Goal: Information Seeking & Learning: Find specific fact

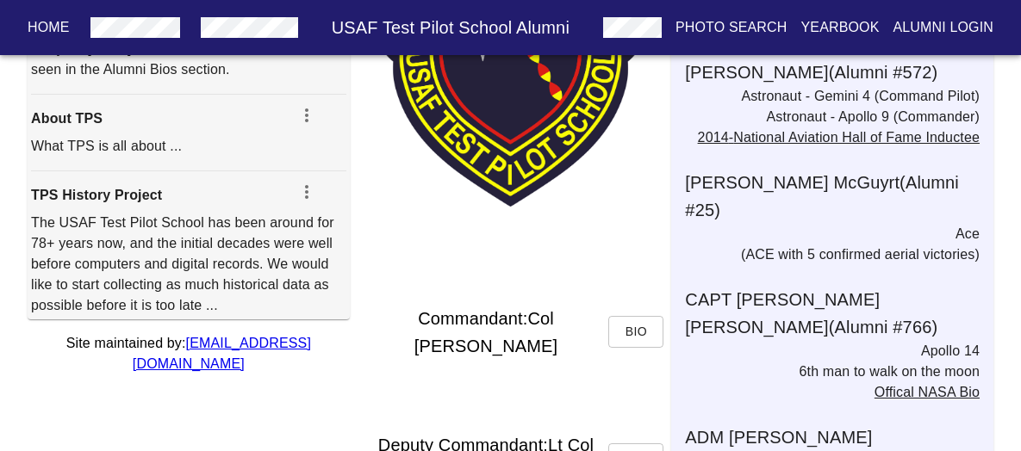
scroll to position [345, 0]
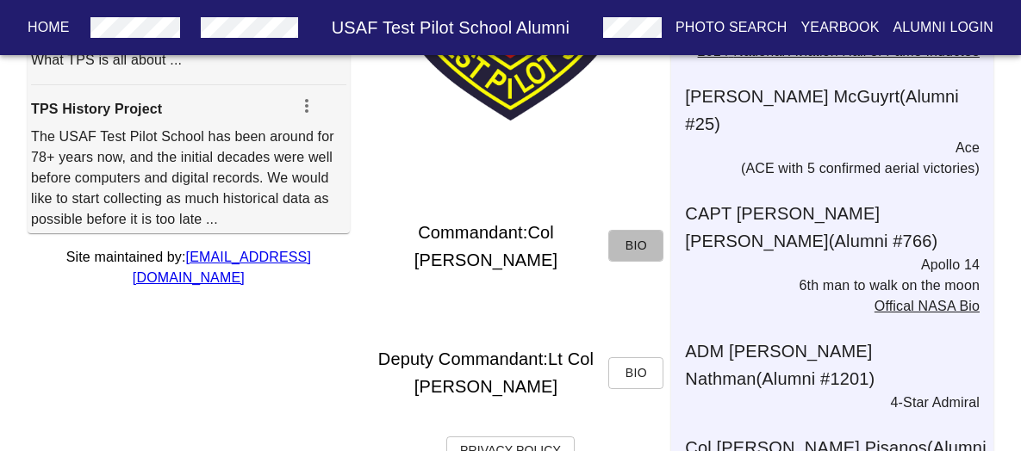
click at [642, 245] on span "Bio" at bounding box center [636, 246] width 28 height 22
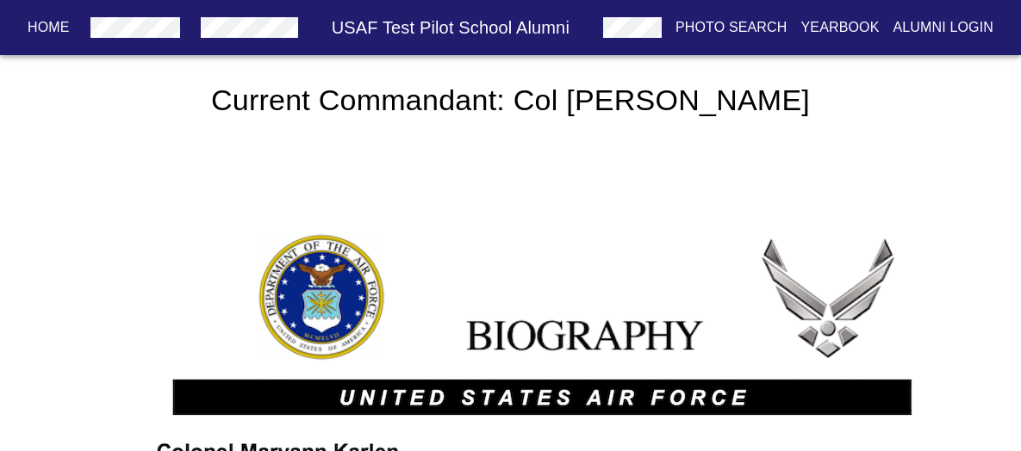
click at [70, 28] on button "Home" at bounding box center [49, 27] width 56 height 31
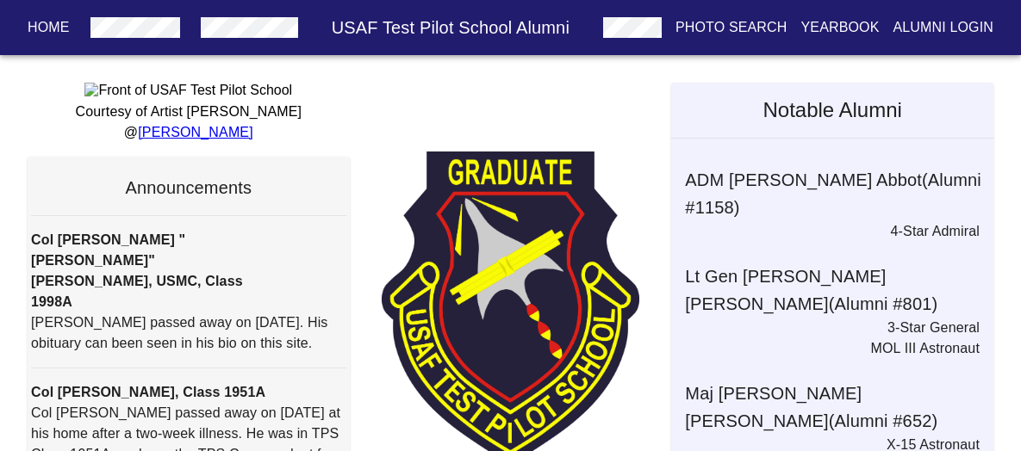
click at [402, 29] on h6 "USAF Test Pilot School Alumni" at bounding box center [450, 28] width 291 height 28
click at [459, 25] on h6 "USAF Test Pilot School Alumni" at bounding box center [450, 28] width 291 height 28
click at [941, 22] on p "Alumni Login" at bounding box center [943, 27] width 101 height 21
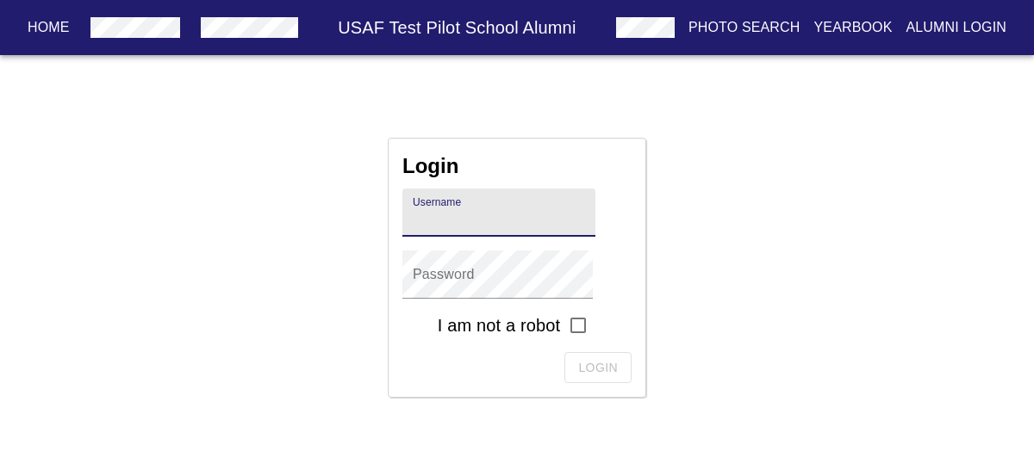
click at [821, 26] on p "Yearbook" at bounding box center [852, 27] width 78 height 21
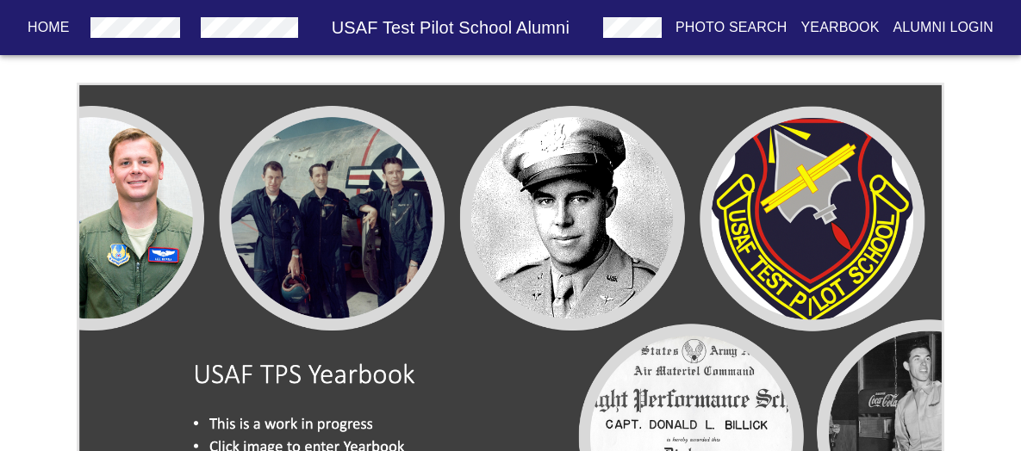
click at [733, 22] on p "Photo Search" at bounding box center [731, 27] width 112 height 21
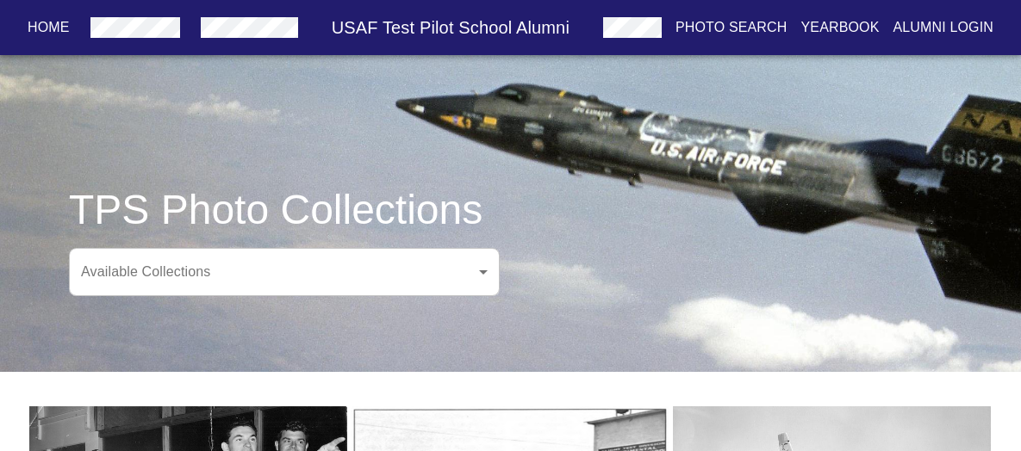
click at [456, 26] on h6 "USAF Test Pilot School Alumni" at bounding box center [450, 28] width 291 height 28
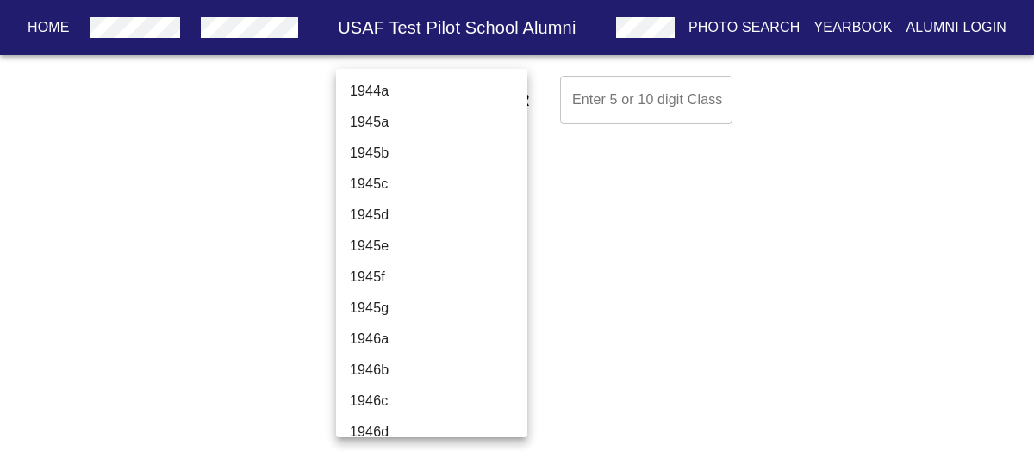
click at [476, 96] on body "Home USAF Test Pilot School Alumni Photo Search Yearbook Alumni Login Select A …" at bounding box center [517, 100] width 1034 height 62
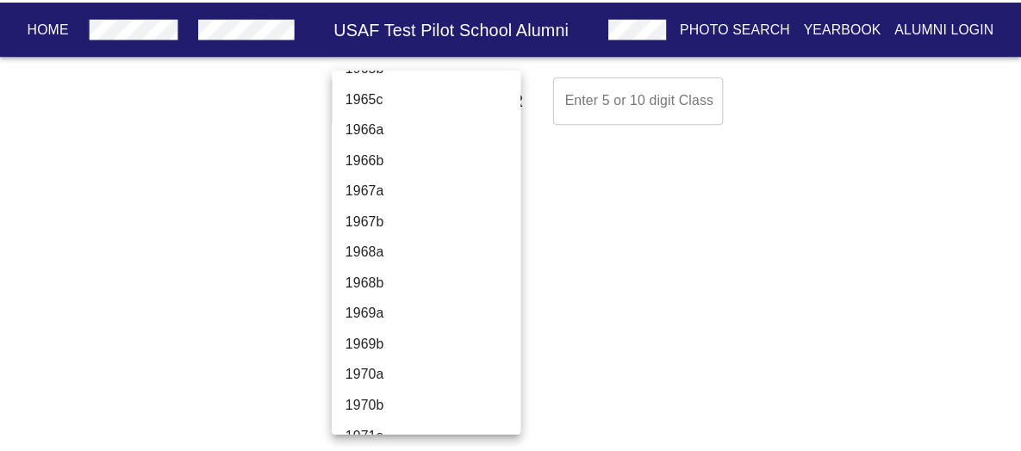
scroll to position [2498, 0]
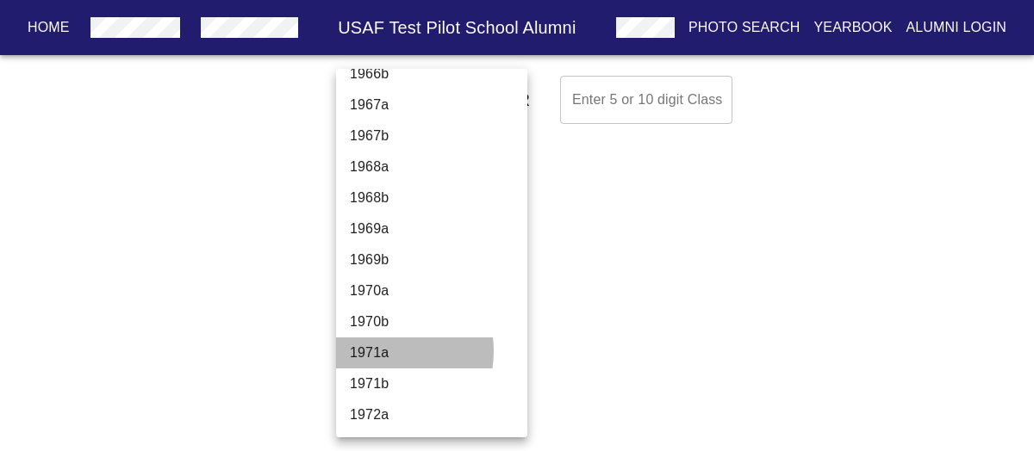
click at [381, 351] on li "1971a" at bounding box center [438, 353] width 204 height 31
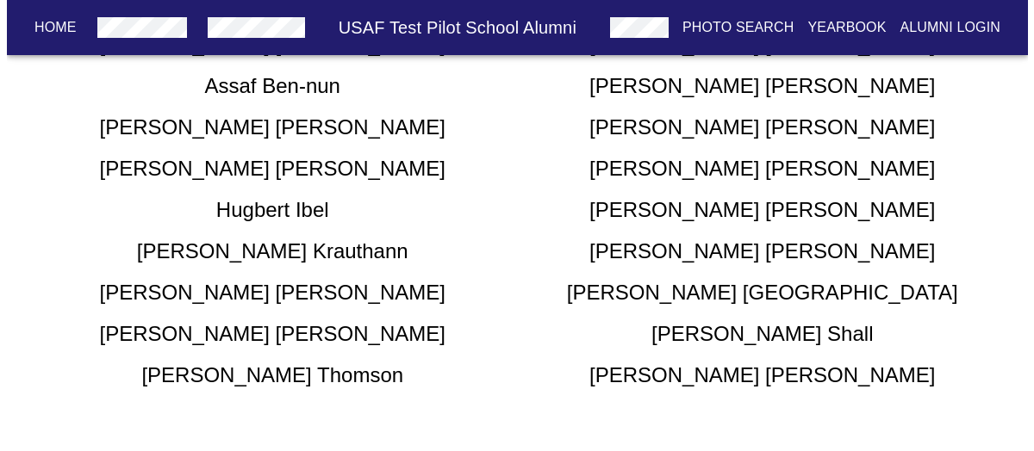
scroll to position [0, 0]
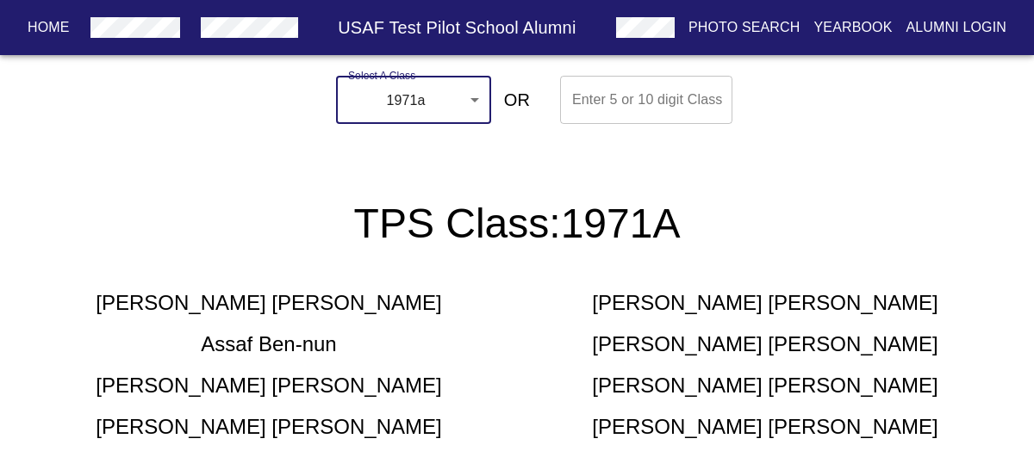
click at [472, 100] on body "Home USAF Test Pilot School Alumni Photo Search Yearbook Alumni Login Select A …" at bounding box center [517, 379] width 1034 height 620
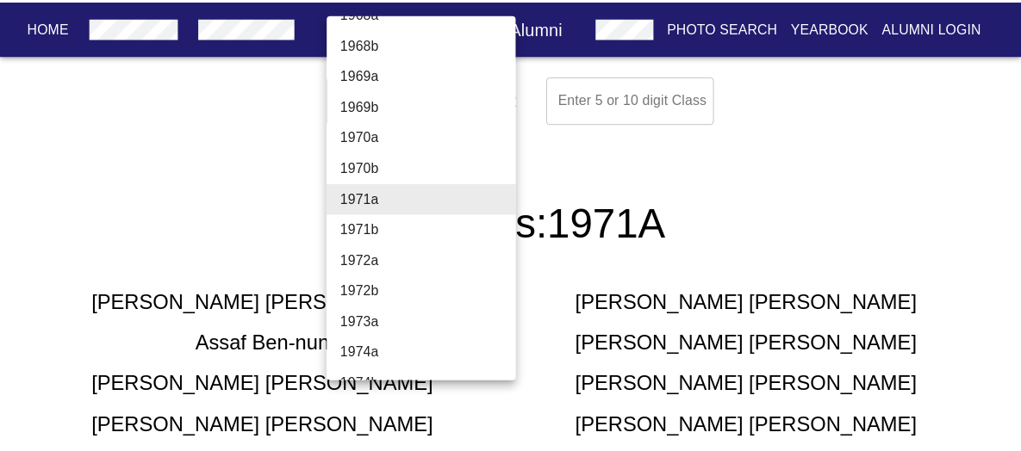
scroll to position [2682, 0]
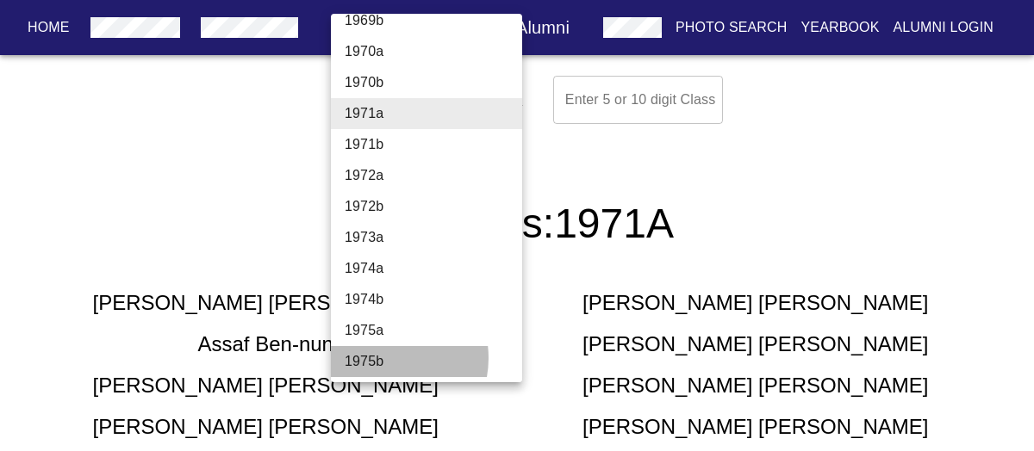
click at [382, 357] on li "1975b" at bounding box center [433, 361] width 204 height 31
type input "1975b"
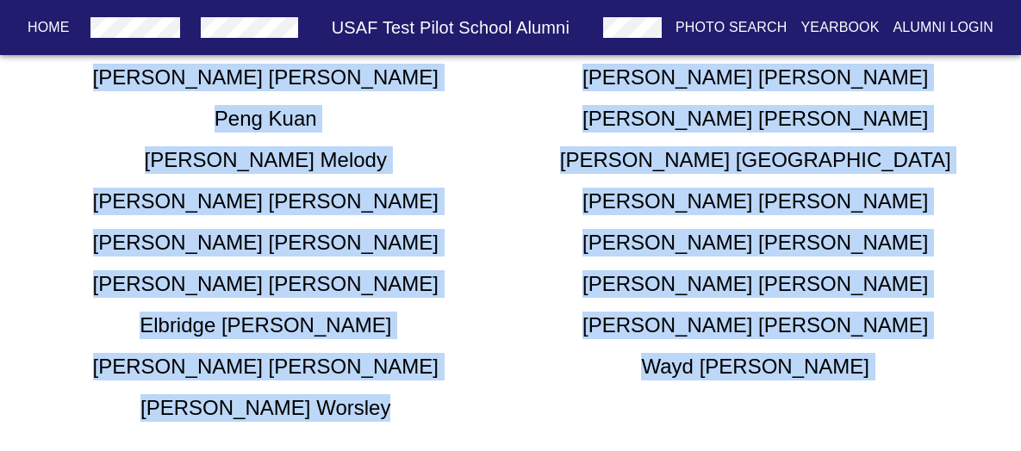
scroll to position [356, 0]
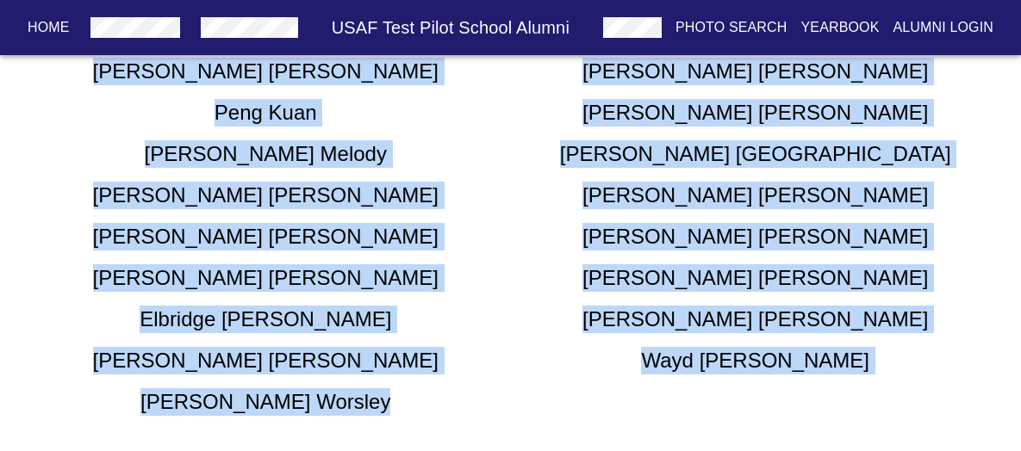
drag, startPoint x: 196, startPoint y: 79, endPoint x: 505, endPoint y: 413, distance: 454.1
click at [505, 413] on div "[PERSON_NAME]-[PERSON_NAME] [PERSON_NAME] [PERSON_NAME] [PERSON_NAME] [PERSON_N…" at bounding box center [510, 168] width 979 height 496
copy div "[PERSON_NAME] [PERSON_NAME] [PERSON_NAME] [PERSON_NAME] [PERSON_NAME] [PERSON_N…"
